Goal: Use online tool/utility: Utilize a website feature to perform a specific function

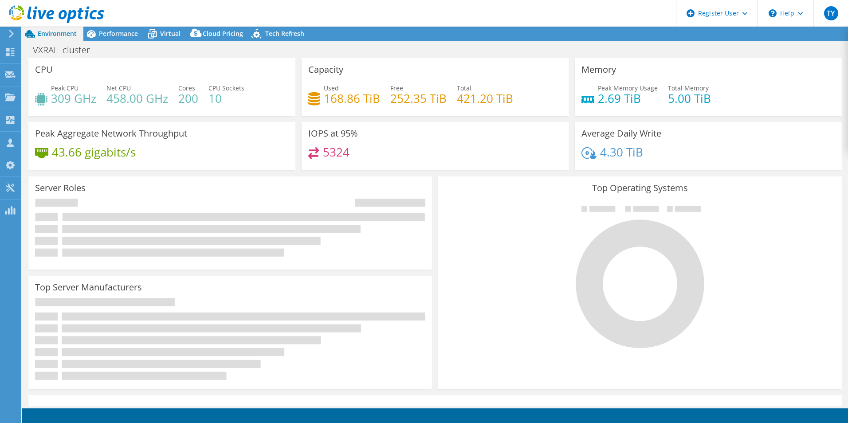
select select "Singapore"
select select "SGD"
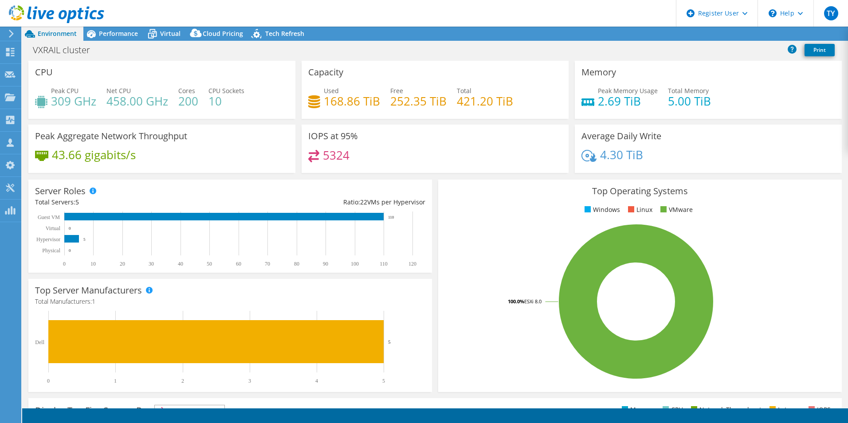
radio input "true"
radio input "false"
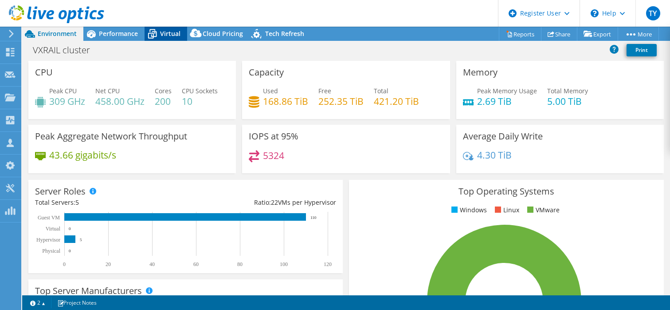
click at [167, 35] on span "Virtual" at bounding box center [170, 33] width 20 height 8
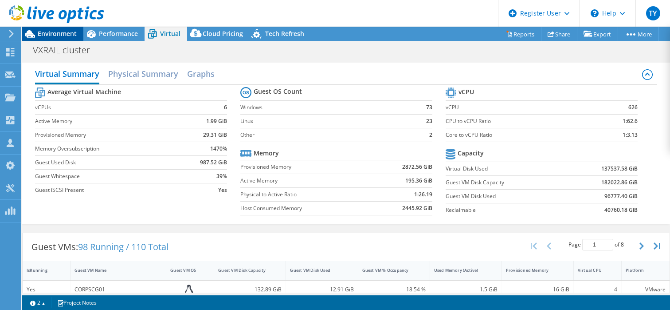
drag, startPoint x: 65, startPoint y: 33, endPoint x: 71, endPoint y: 34, distance: 5.8
click at [65, 33] on span "Environment" at bounding box center [57, 33] width 39 height 8
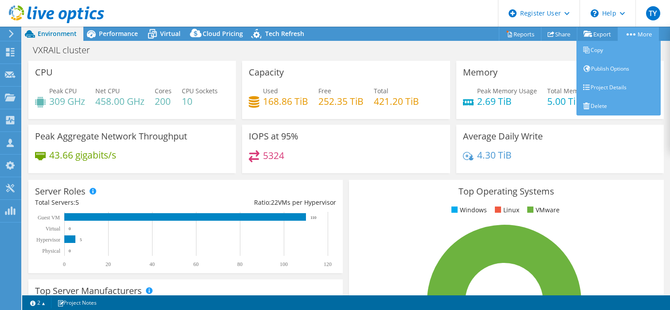
click at [635, 33] on link "More" at bounding box center [638, 34] width 41 height 14
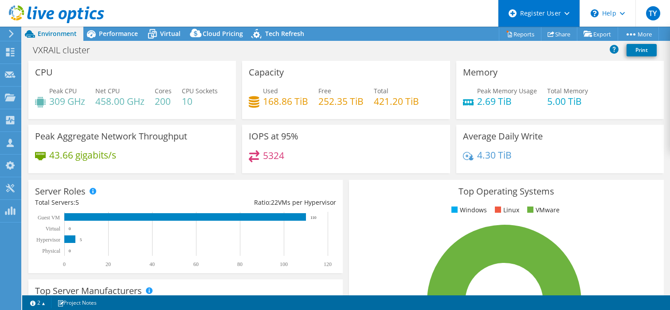
click at [564, 14] on icon at bounding box center [566, 13] width 5 height 3
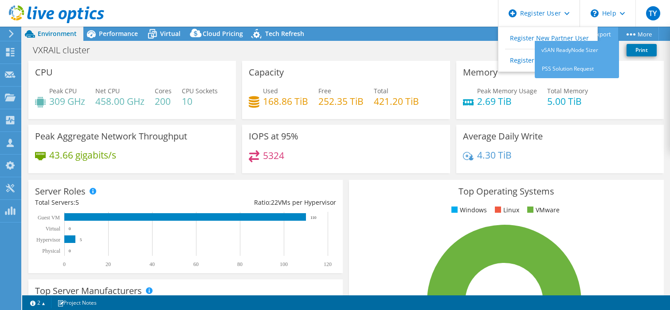
click at [609, 35] on link "Export" at bounding box center [597, 34] width 41 height 14
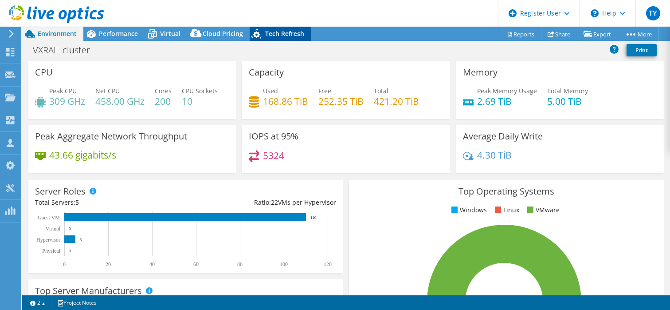
click at [284, 33] on span "Tech Refresh" at bounding box center [284, 33] width 39 height 8
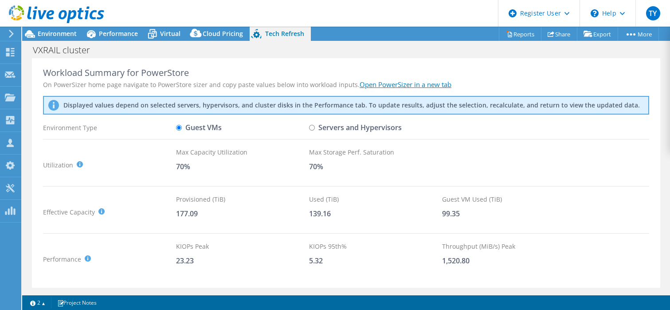
scroll to position [2, 0]
click at [8, 192] on div at bounding box center [10, 189] width 11 height 10
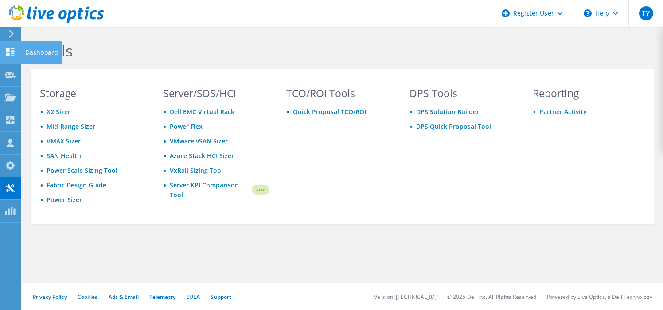
click at [10, 52] on icon at bounding box center [10, 52] width 11 height 8
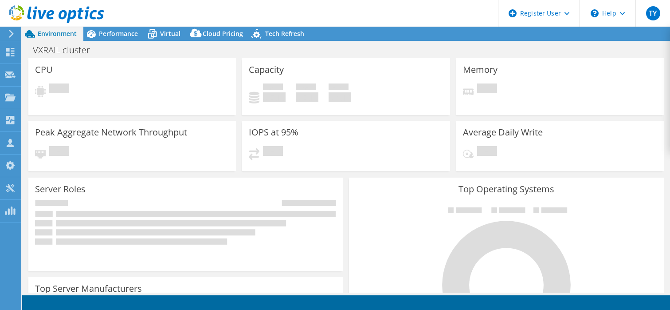
select select "[GEOGRAPHIC_DATA]"
select select "SGD"
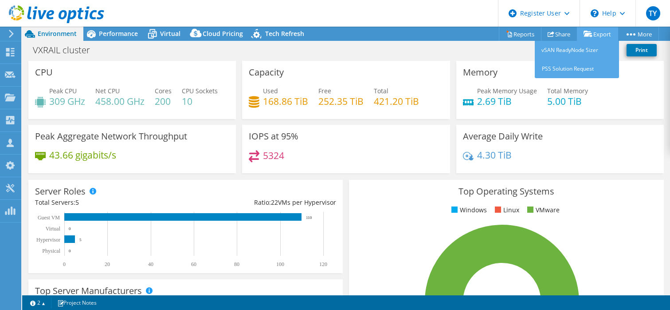
click at [597, 35] on link "Export" at bounding box center [597, 34] width 41 height 14
click at [565, 47] on link "vSAN ReadyNode Sizer" at bounding box center [577, 50] width 84 height 19
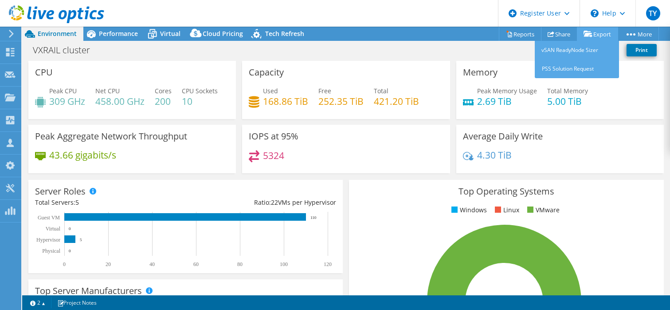
click at [600, 34] on link "Export" at bounding box center [597, 34] width 41 height 14
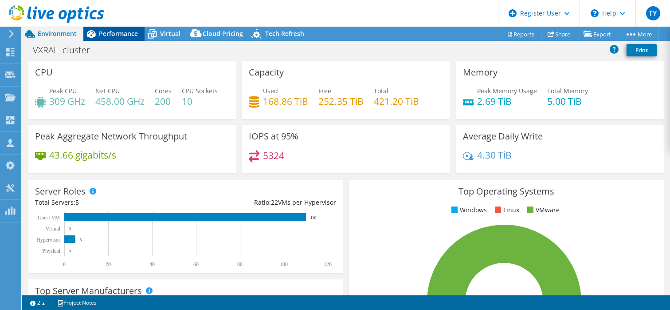
click at [125, 35] on span "Performance" at bounding box center [118, 33] width 39 height 8
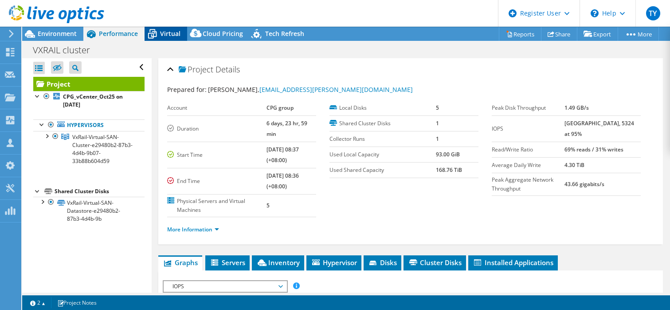
click at [182, 31] on div "Virtual" at bounding box center [166, 34] width 43 height 14
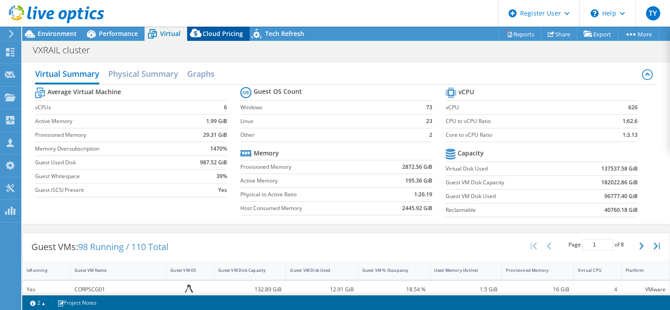
click at [221, 30] on span "Cloud Pricing" at bounding box center [223, 33] width 40 height 8
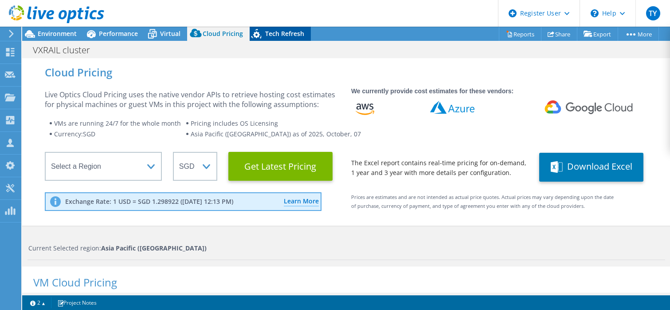
click at [274, 29] on span "Tech Refresh" at bounding box center [284, 33] width 39 height 8
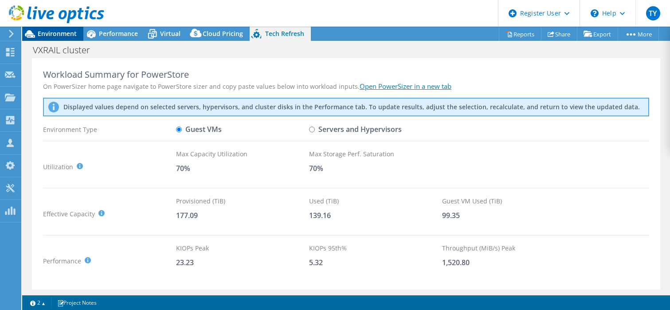
click at [63, 35] on span "Environment" at bounding box center [57, 33] width 39 height 8
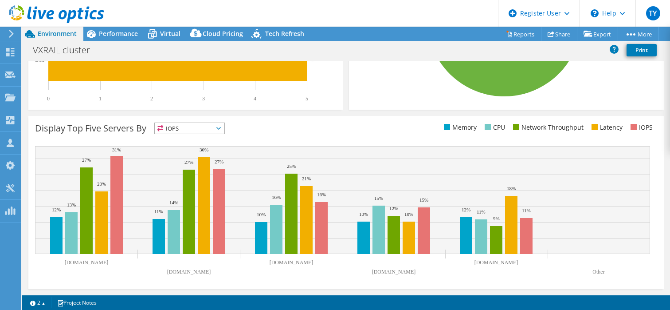
scroll to position [306, 0]
click at [506, 37] on icon at bounding box center [509, 34] width 7 height 7
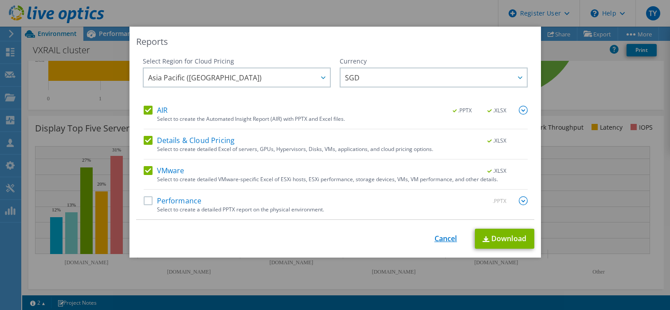
click at [440, 241] on link "Cancel" at bounding box center [446, 238] width 23 height 8
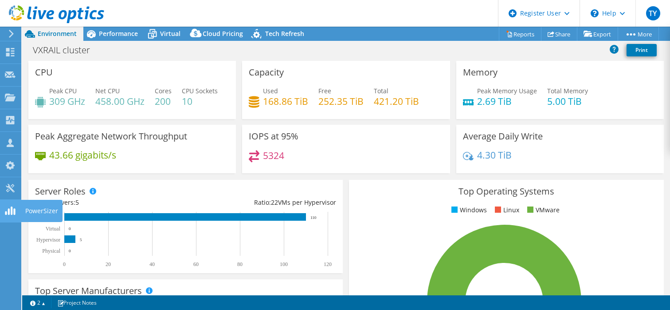
click at [11, 212] on use at bounding box center [10, 210] width 10 height 8
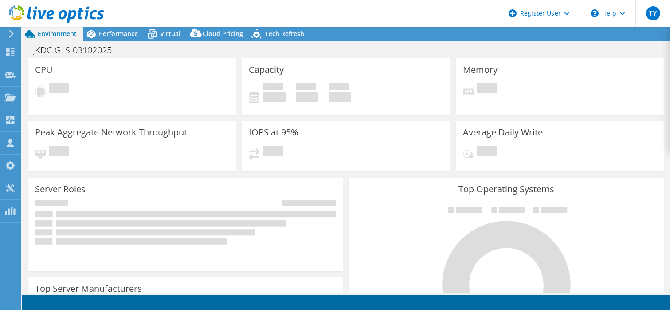
select select "[GEOGRAPHIC_DATA]"
select select "SGD"
select select "[GEOGRAPHIC_DATA]"
select select "SGD"
